Goal: Information Seeking & Learning: Learn about a topic

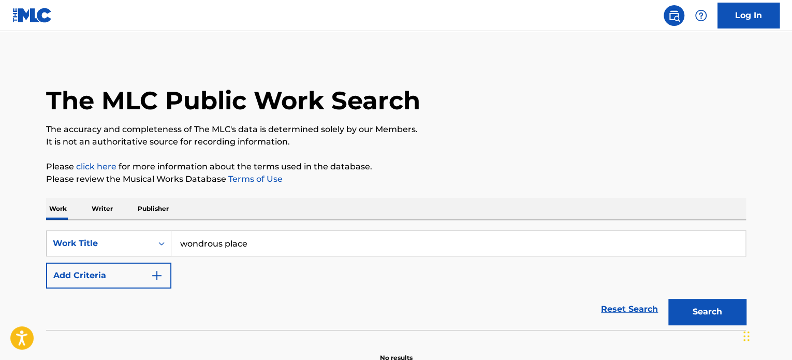
type input "wondrous place"
click at [668, 299] on button "Search" at bounding box center [707, 312] width 78 height 26
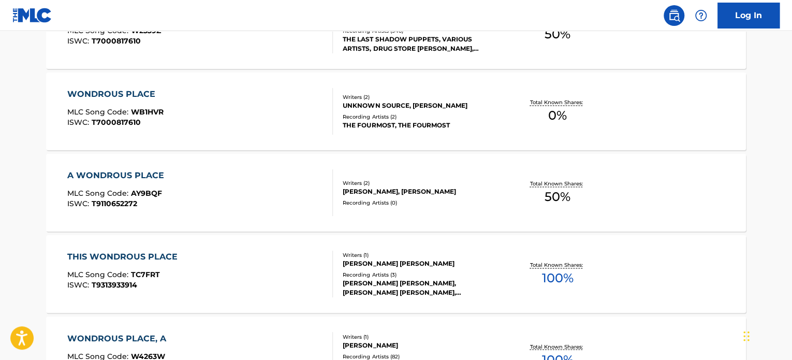
scroll to position [673, 0]
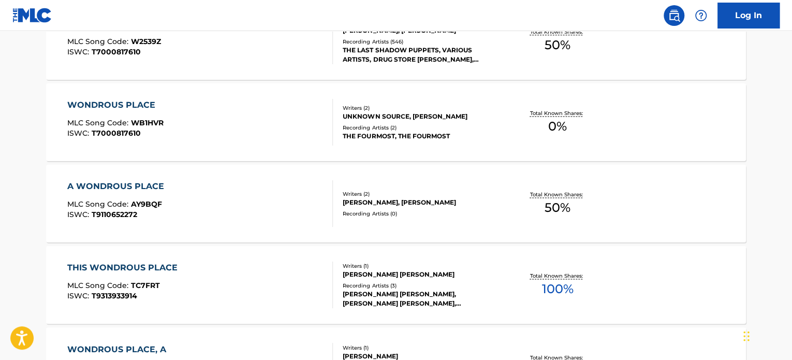
click at [446, 208] on div "Writers ( 2 ) [PERSON_NAME], [PERSON_NAME] Recording Artists ( 0 )" at bounding box center [416, 203] width 166 height 27
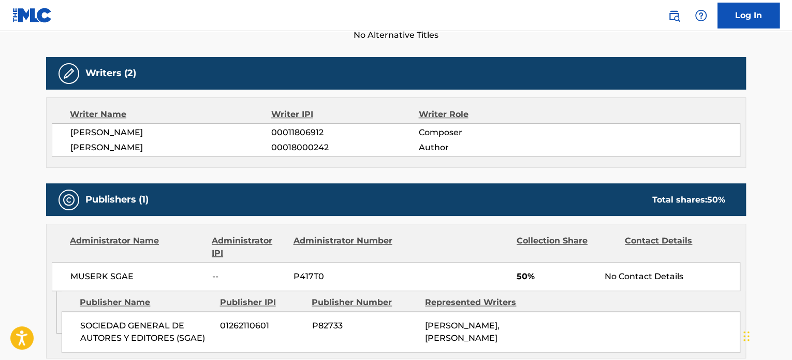
scroll to position [362, 0]
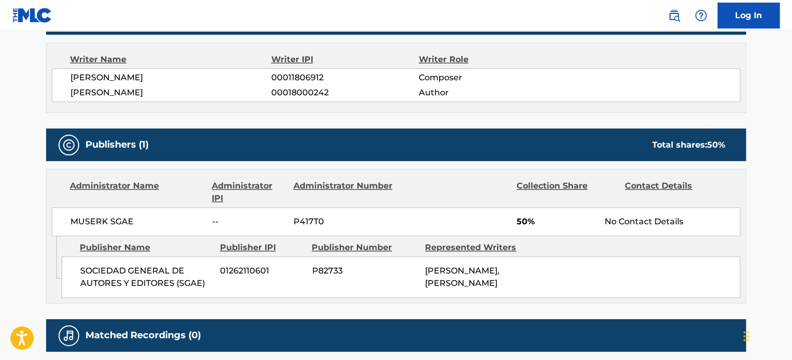
scroll to position [700, 0]
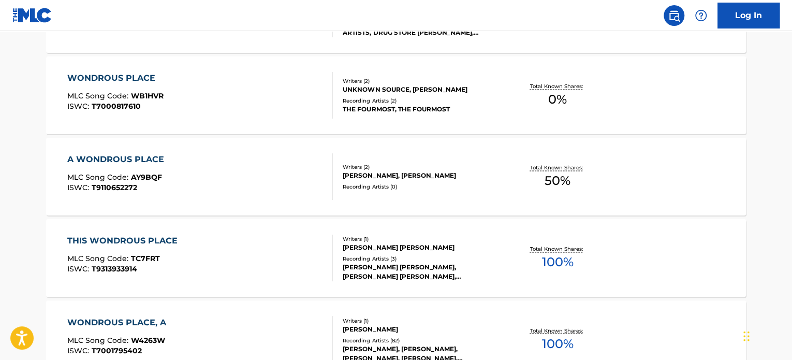
click at [448, 105] on div "THE FOURMOST, THE FOURMOST" at bounding box center [421, 109] width 156 height 9
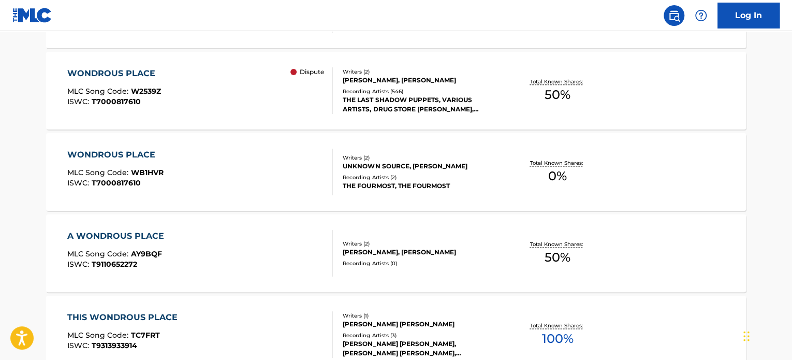
scroll to position [572, 0]
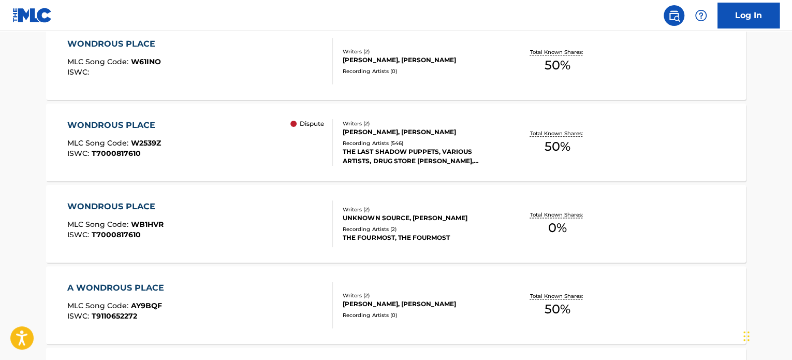
click at [424, 151] on div "THE LAST SHADOW PUPPETS, VARIOUS ARTISTS, DRUG STORE [PERSON_NAME], [PERSON_NAM…" at bounding box center [421, 156] width 156 height 19
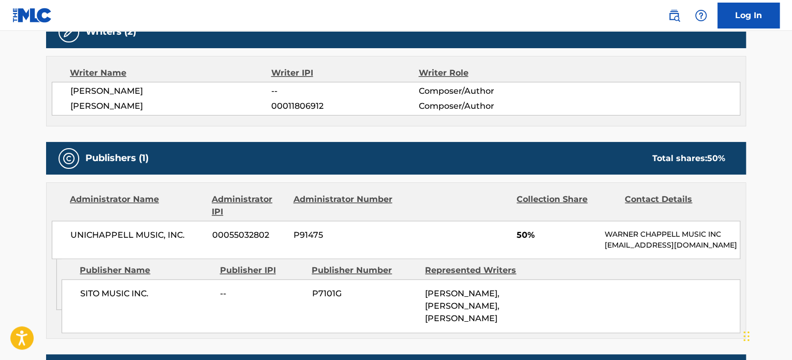
scroll to position [414, 0]
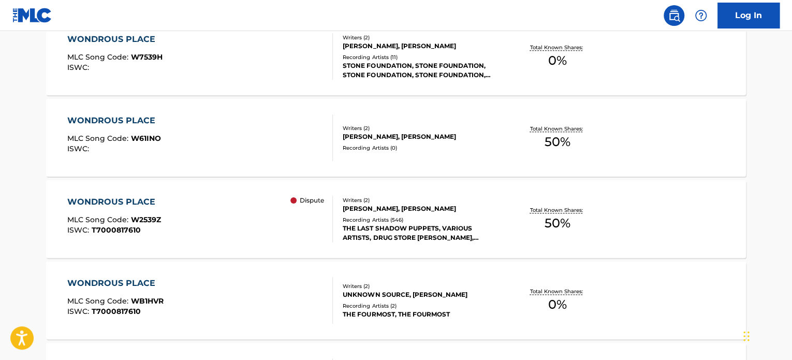
scroll to position [443, 0]
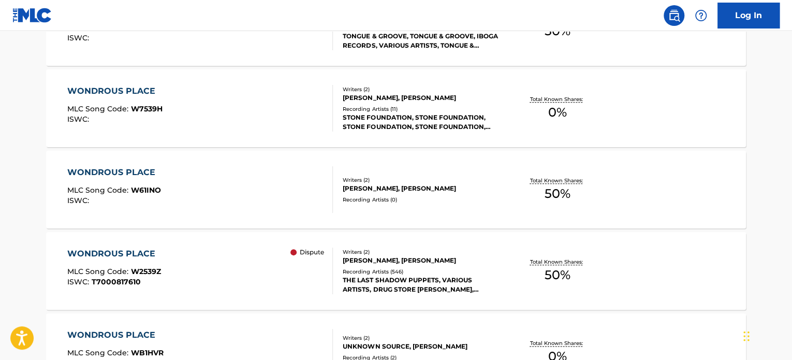
click at [420, 201] on div "Recording Artists ( 0 )" at bounding box center [421, 200] width 156 height 8
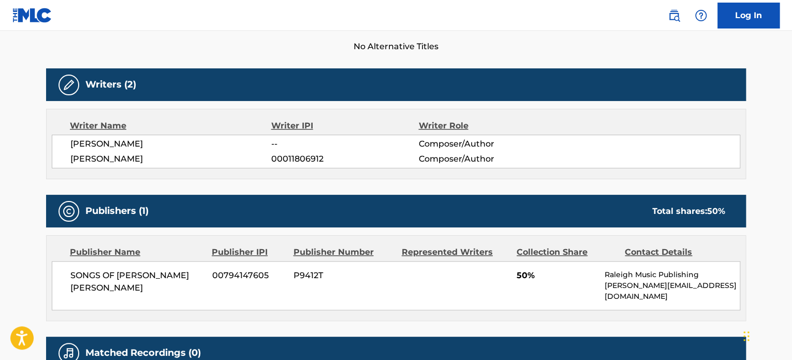
scroll to position [362, 0]
